Goal: Transaction & Acquisition: Purchase product/service

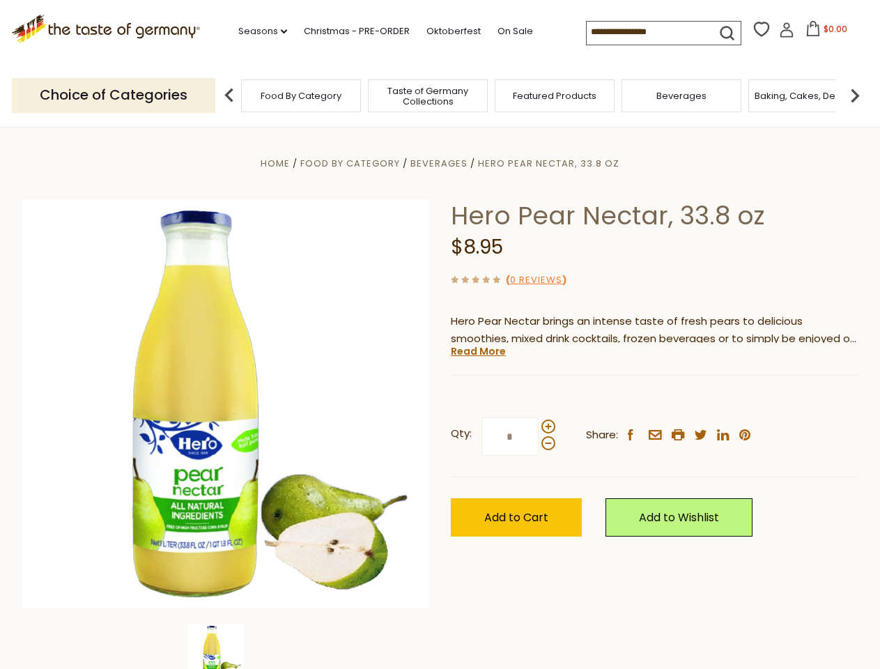
click at [440, 334] on div "Home Food By Category [GEOGRAPHIC_DATA] Hero Pear Nectar, 33.8 oz Hero Pear Nec…" at bounding box center [440, 423] width 857 height 536
click at [257, 31] on link "Seasons dropdown_arrow" at bounding box center [262, 31] width 49 height 15
click at [646, 32] on input at bounding box center [646, 32] width 118 height 20
click at [823, 33] on span "$0.00" at bounding box center [835, 29] width 24 height 12
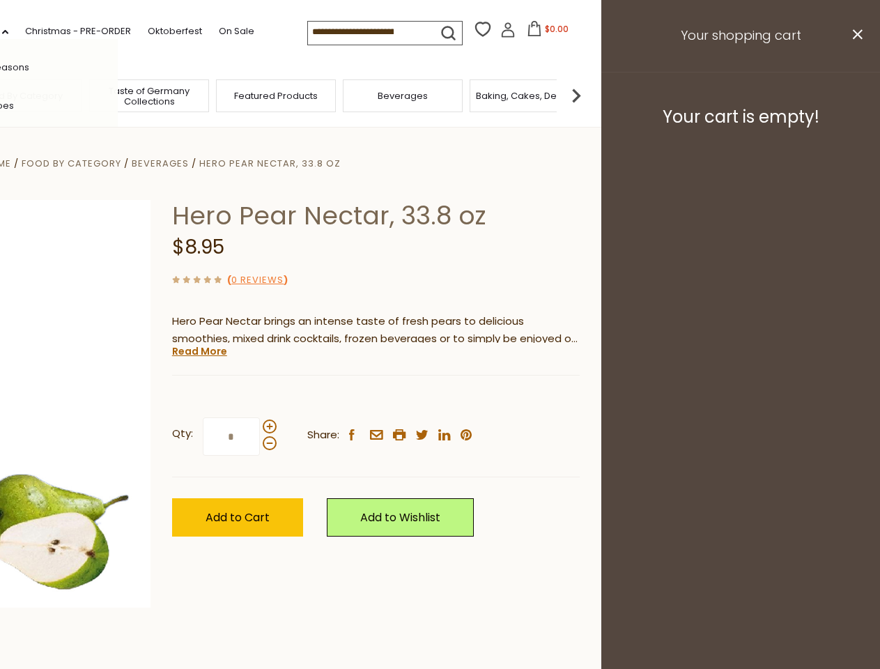
click at [118, 95] on div "All Seasons Recipes Game Day [DATE] [DATE] [DATE][PERSON_NAME] [DATE] Springfes…" at bounding box center [39, 334] width 158 height 591
click at [855, 95] on footer "Your cart is empty!" at bounding box center [740, 117] width 279 height 90
click at [440, 398] on div "Qty: * Share: facebook email printer twitter linkedin pinterest" at bounding box center [376, 436] width 408 height 81
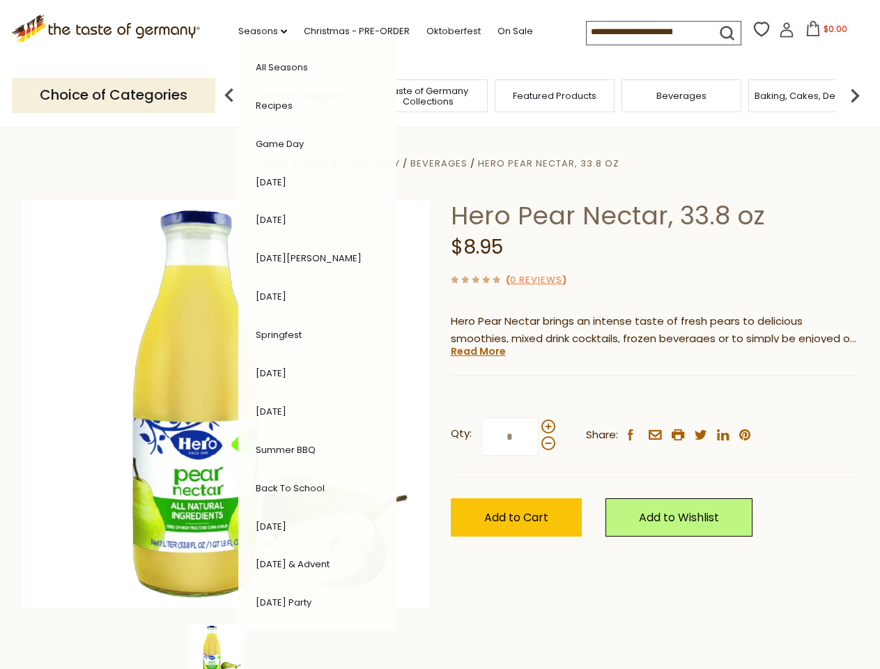
click at [226, 646] on div "Home Food By Category [GEOGRAPHIC_DATA] Hero Pear Nectar, 33.8 oz Hero Pear Nec…" at bounding box center [440, 423] width 857 height 536
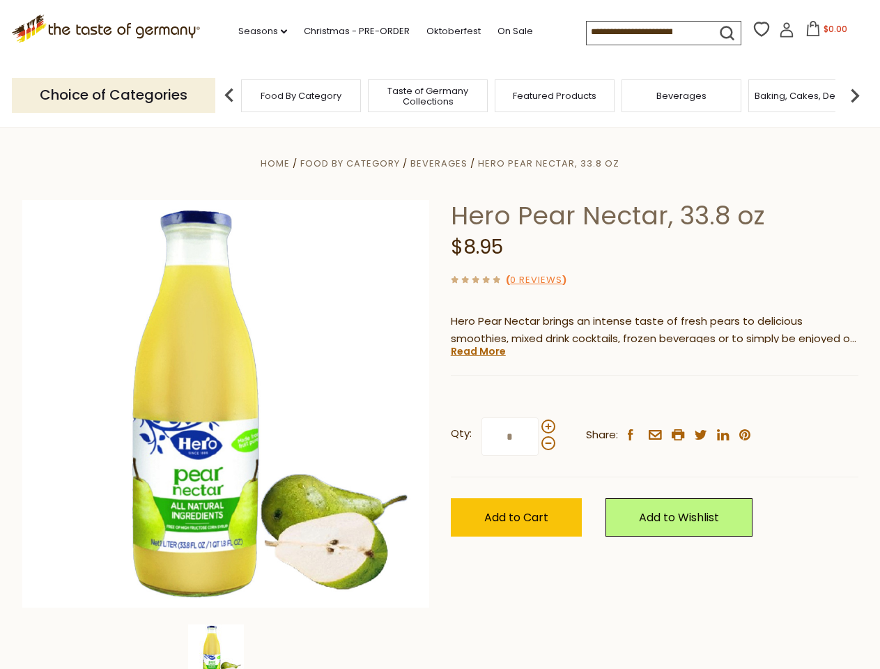
click at [226, 646] on img at bounding box center [216, 652] width 56 height 56
click at [477, 351] on link "Read More" at bounding box center [478, 351] width 55 height 14
